Goal: Communication & Community: Answer question/provide support

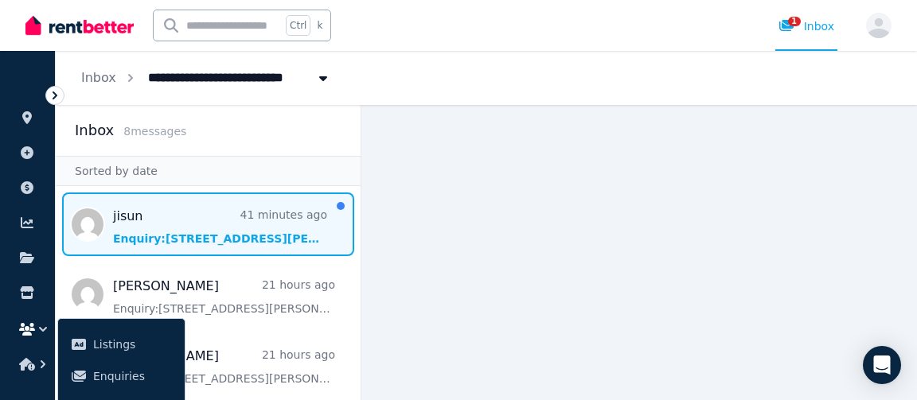
click at [180, 238] on span "Message list" at bounding box center [208, 225] width 305 height 64
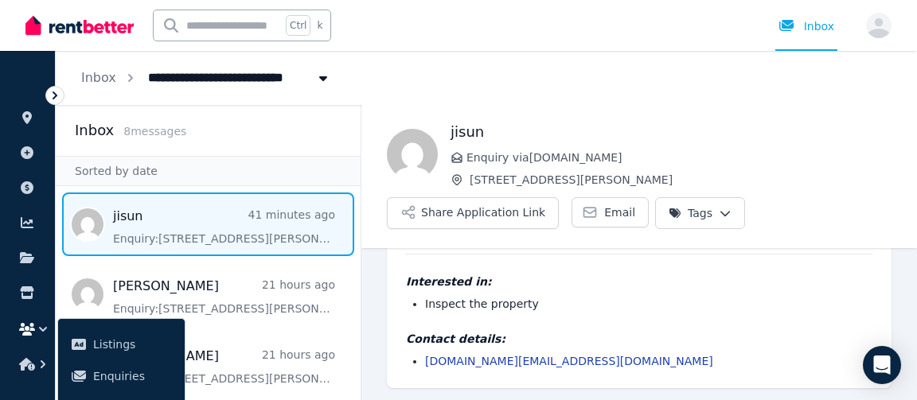
scroll to position [65, 0]
click at [604, 213] on span "Email" at bounding box center [619, 213] width 31 height 16
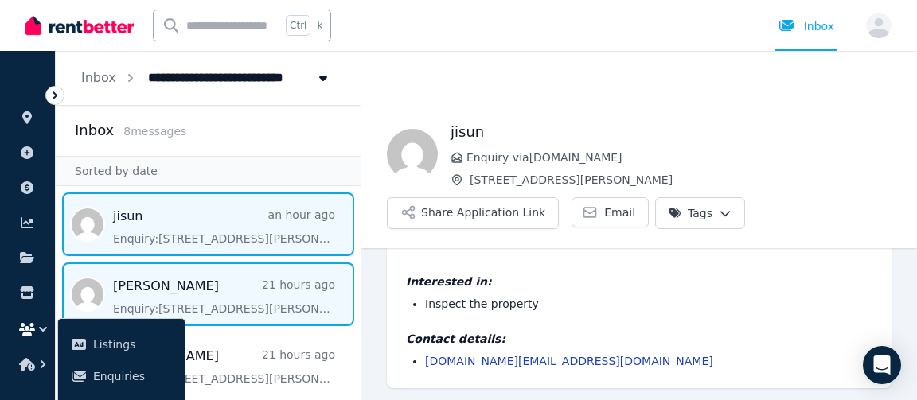
click at [179, 295] on span "Message list" at bounding box center [208, 295] width 305 height 64
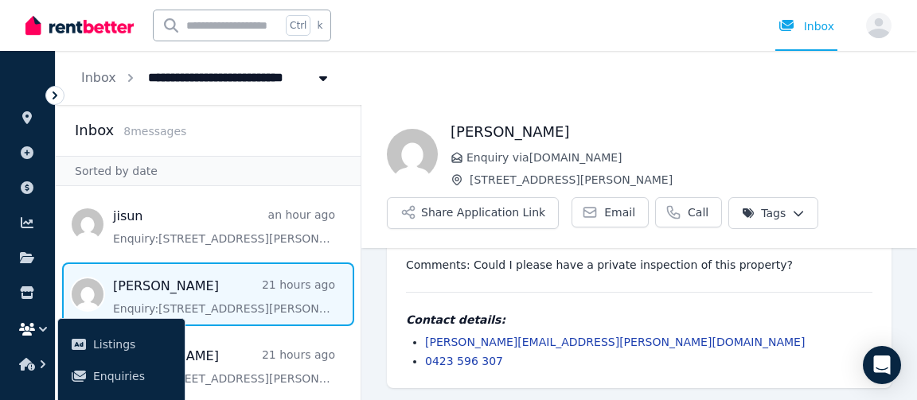
scroll to position [120, 0]
drag, startPoint x: 453, startPoint y: 131, endPoint x: 615, endPoint y: 133, distance: 161.6
click at [615, 133] on h1 "[PERSON_NAME]" at bounding box center [671, 132] width 441 height 22
copy h1 "[PERSON_NAME]"
